Goal: Task Accomplishment & Management: Use online tool/utility

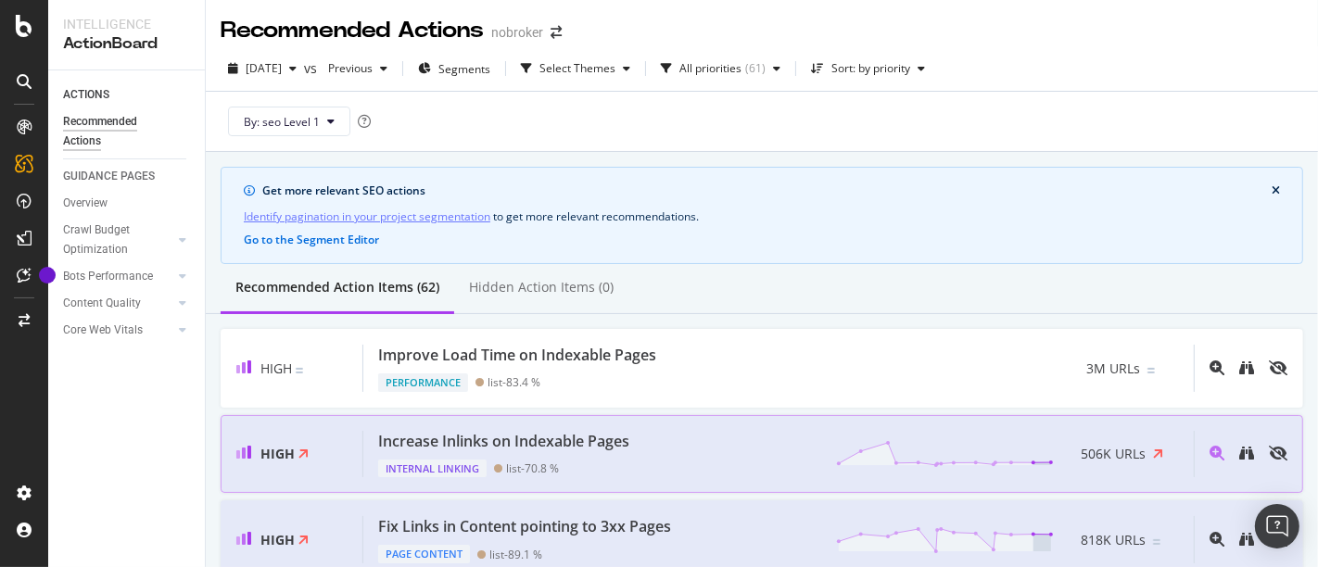
scroll to position [371, 0]
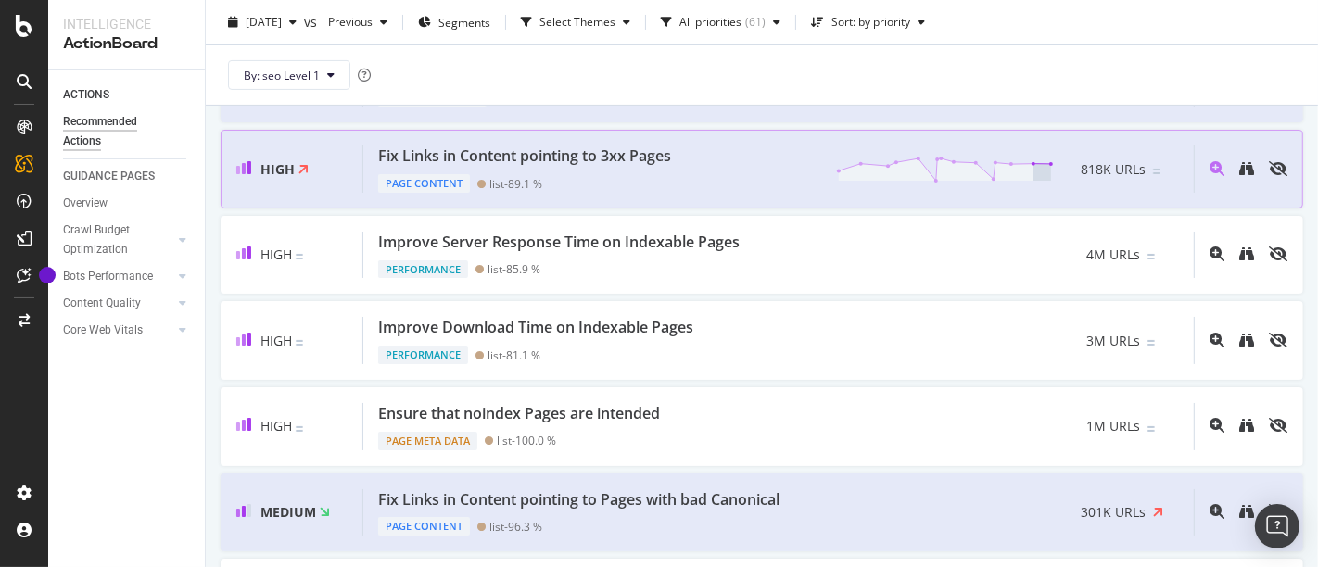
click at [665, 182] on div "Page Content list - 89.1 %" at bounding box center [528, 180] width 300 height 26
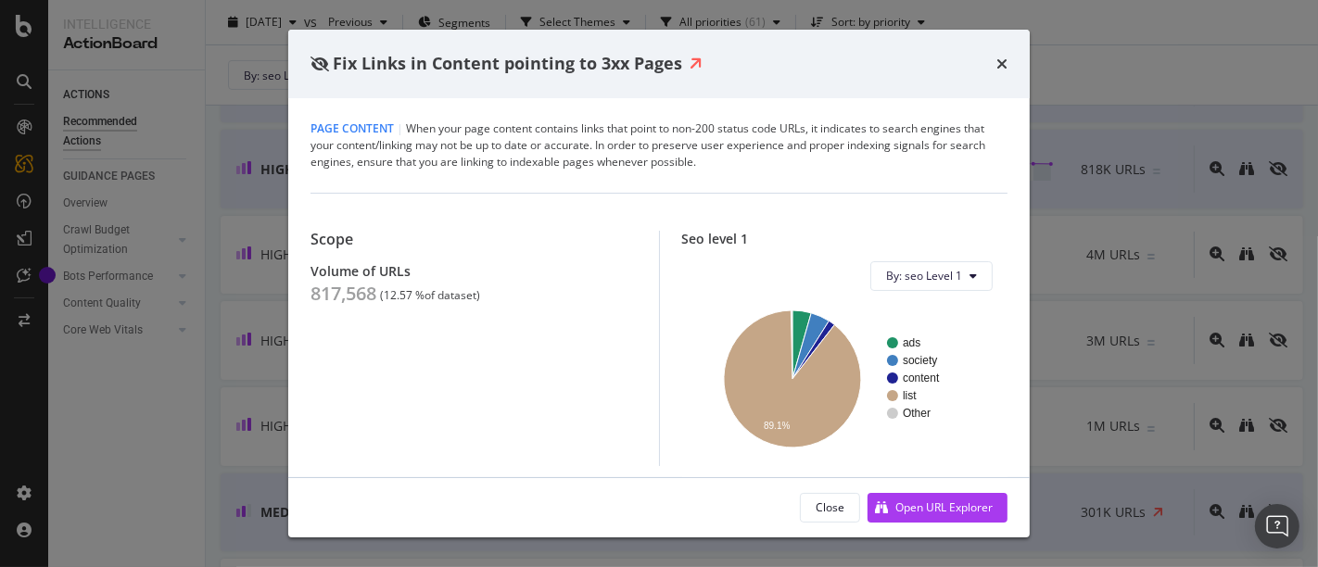
click at [1007, 67] on div "Fix Links in Content pointing to 3xx Pages" at bounding box center [658, 64] width 741 height 69
click at [1004, 62] on icon "times" at bounding box center [1001, 64] width 11 height 15
